Goal: Transaction & Acquisition: Purchase product/service

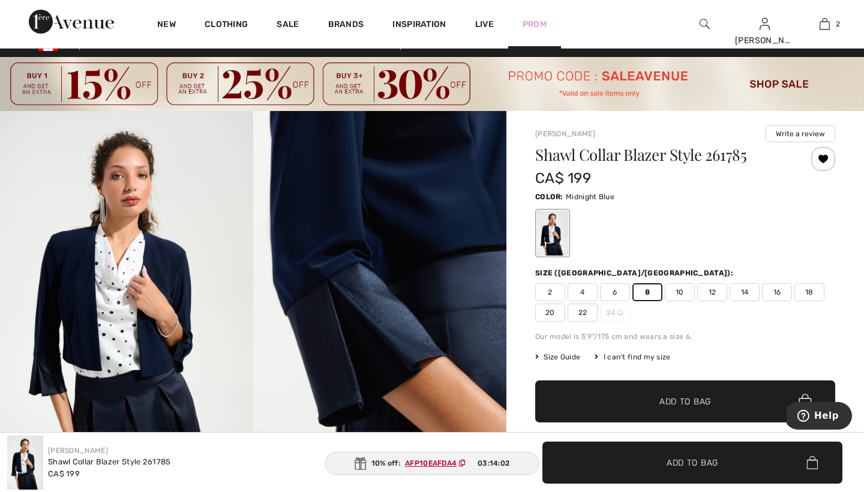
scroll to position [37, 0]
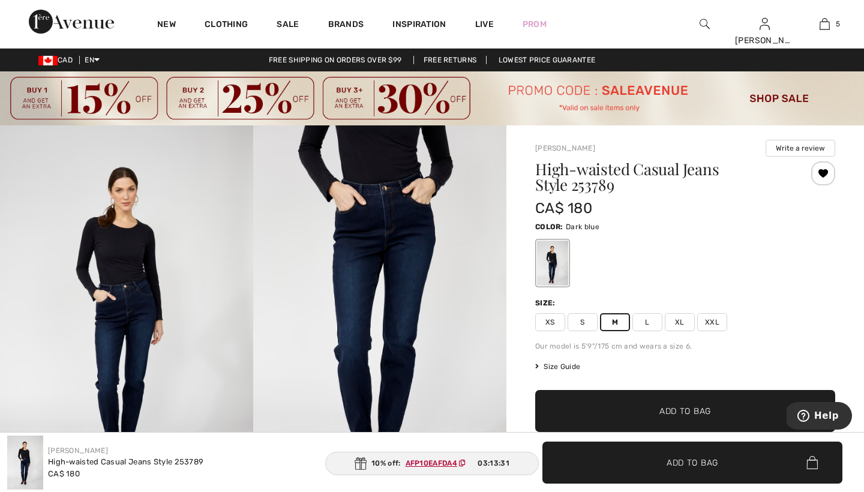
click at [699, 406] on span "Add to Bag" at bounding box center [685, 411] width 52 height 13
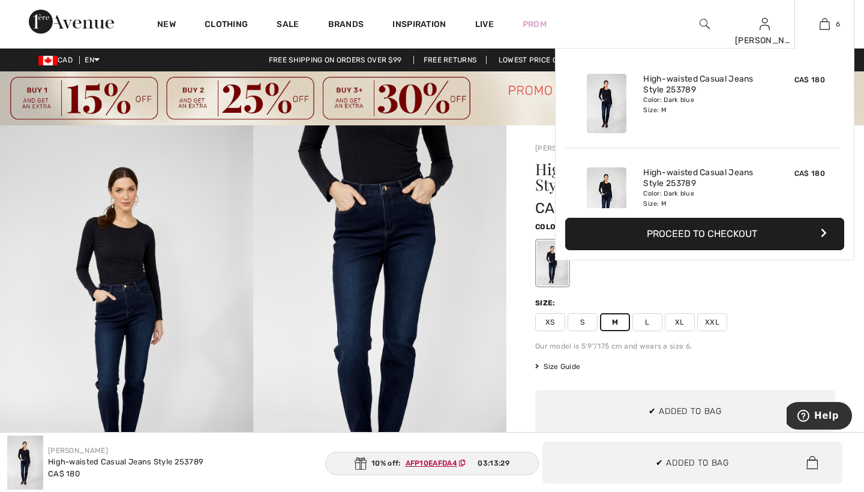
scroll to position [411, 0]
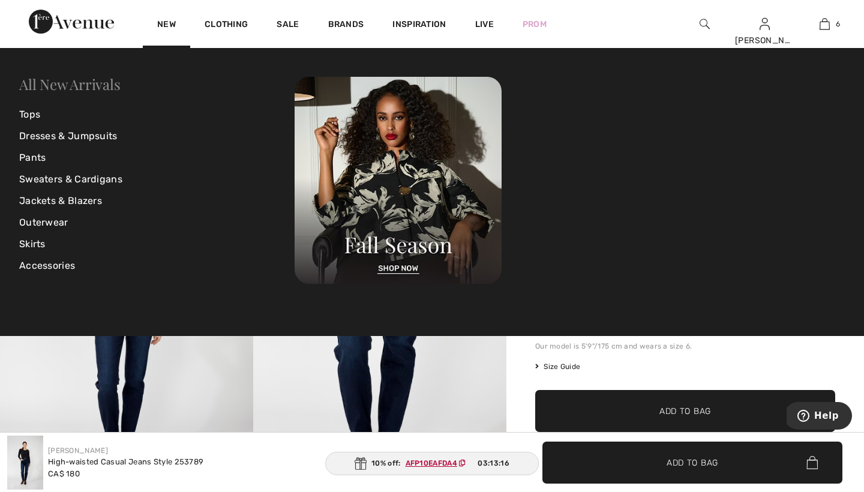
click at [73, 86] on link "All New Arrivals" at bounding box center [69, 83] width 101 height 19
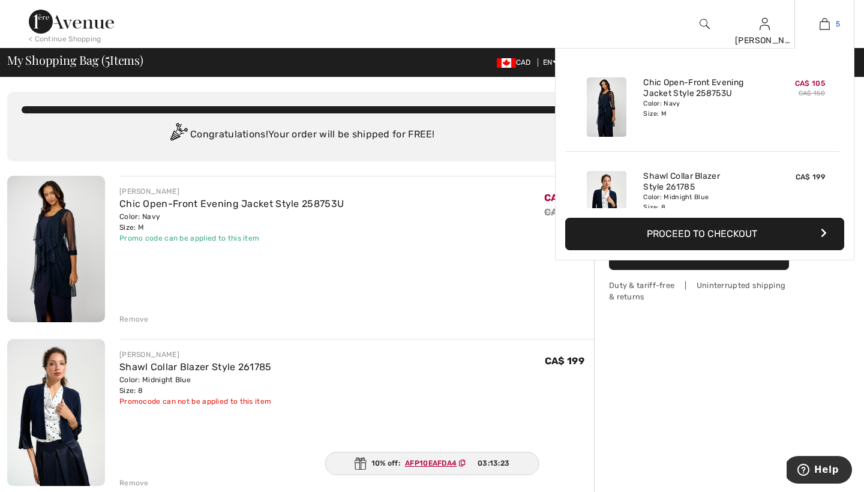
click at [830, 25] on link "5" at bounding box center [824, 24] width 59 height 14
